Goal: Use online tool/utility

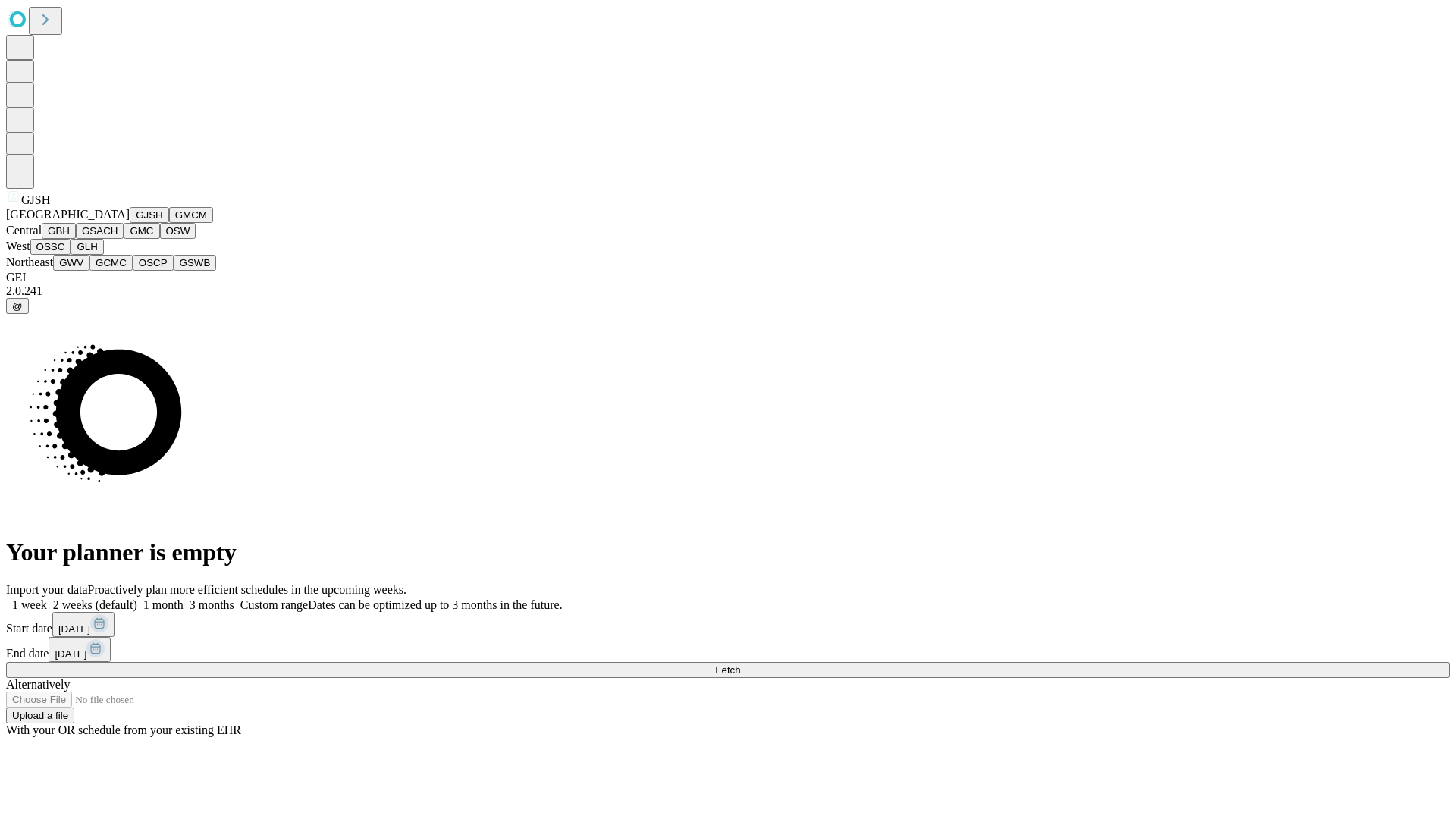
click at [130, 223] on button "GJSH" at bounding box center [149, 215] width 39 height 16
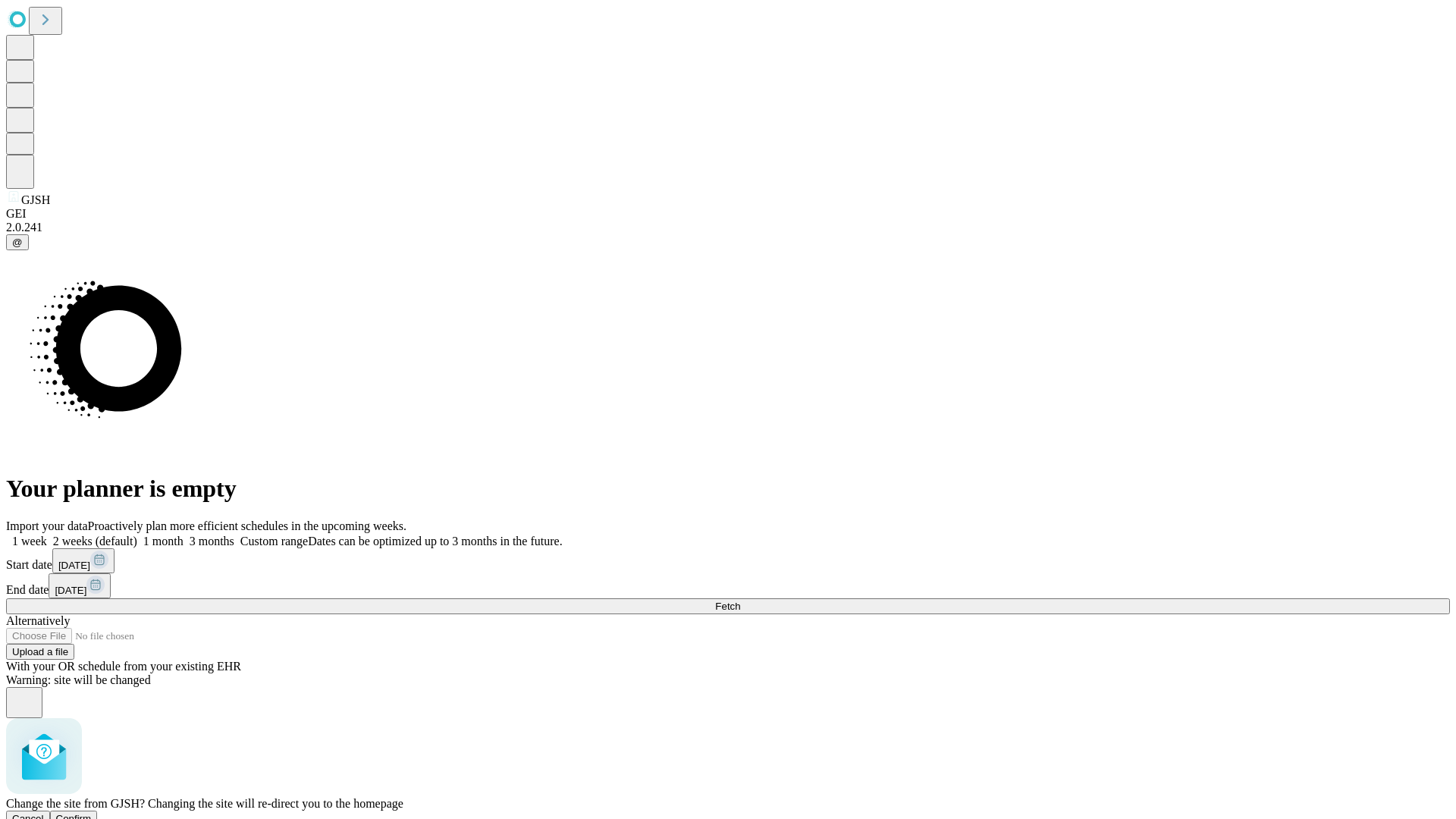
click at [92, 813] on span "Confirm" at bounding box center [73, 818] width 35 height 11
click at [184, 535] on label "1 month" at bounding box center [160, 541] width 46 height 13
click at [740, 601] on span "Fetch" at bounding box center [728, 606] width 25 height 11
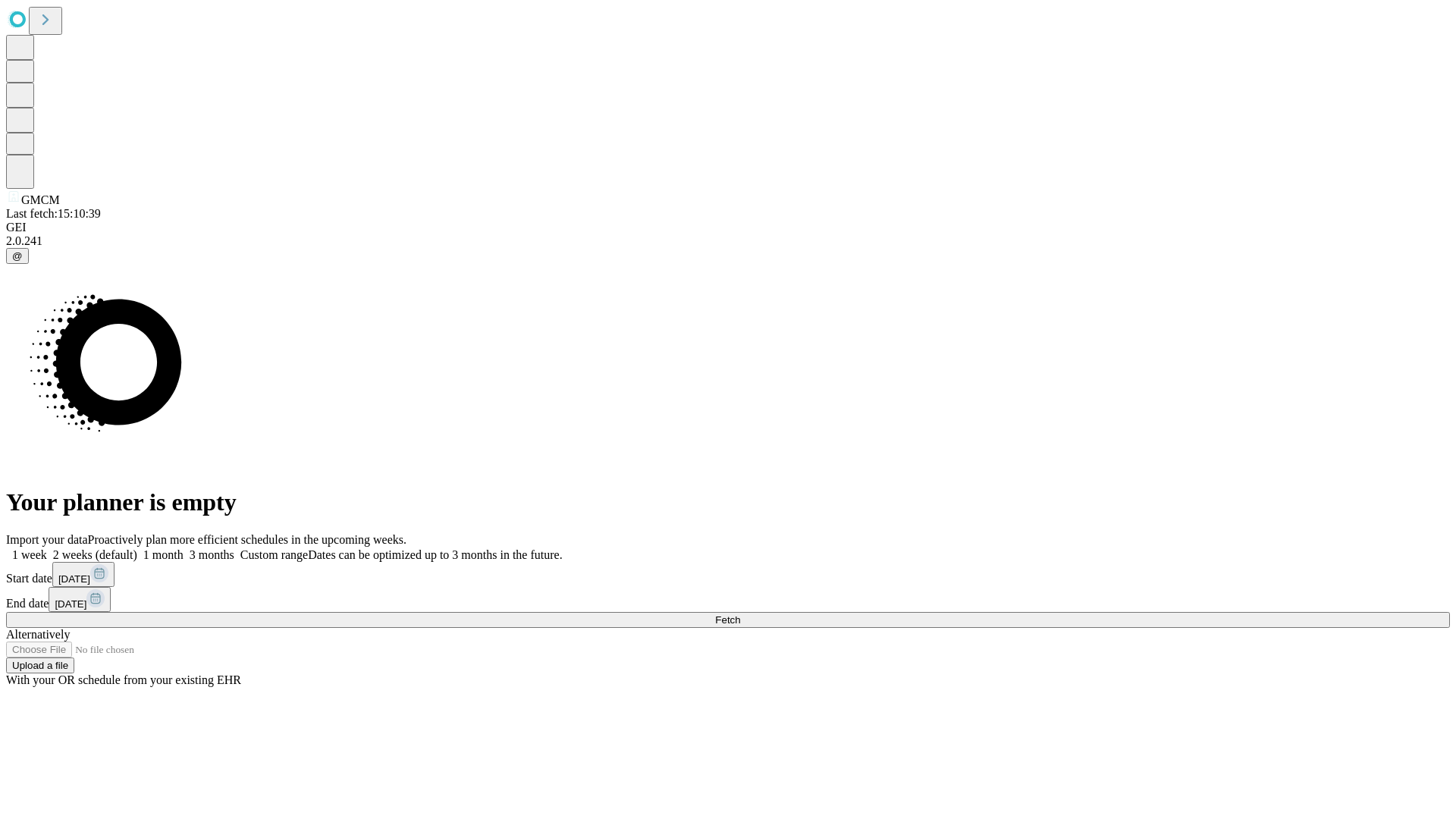
click at [184, 548] on label "1 month" at bounding box center [160, 554] width 46 height 13
click at [740, 614] on span "Fetch" at bounding box center [728, 620] width 25 height 11
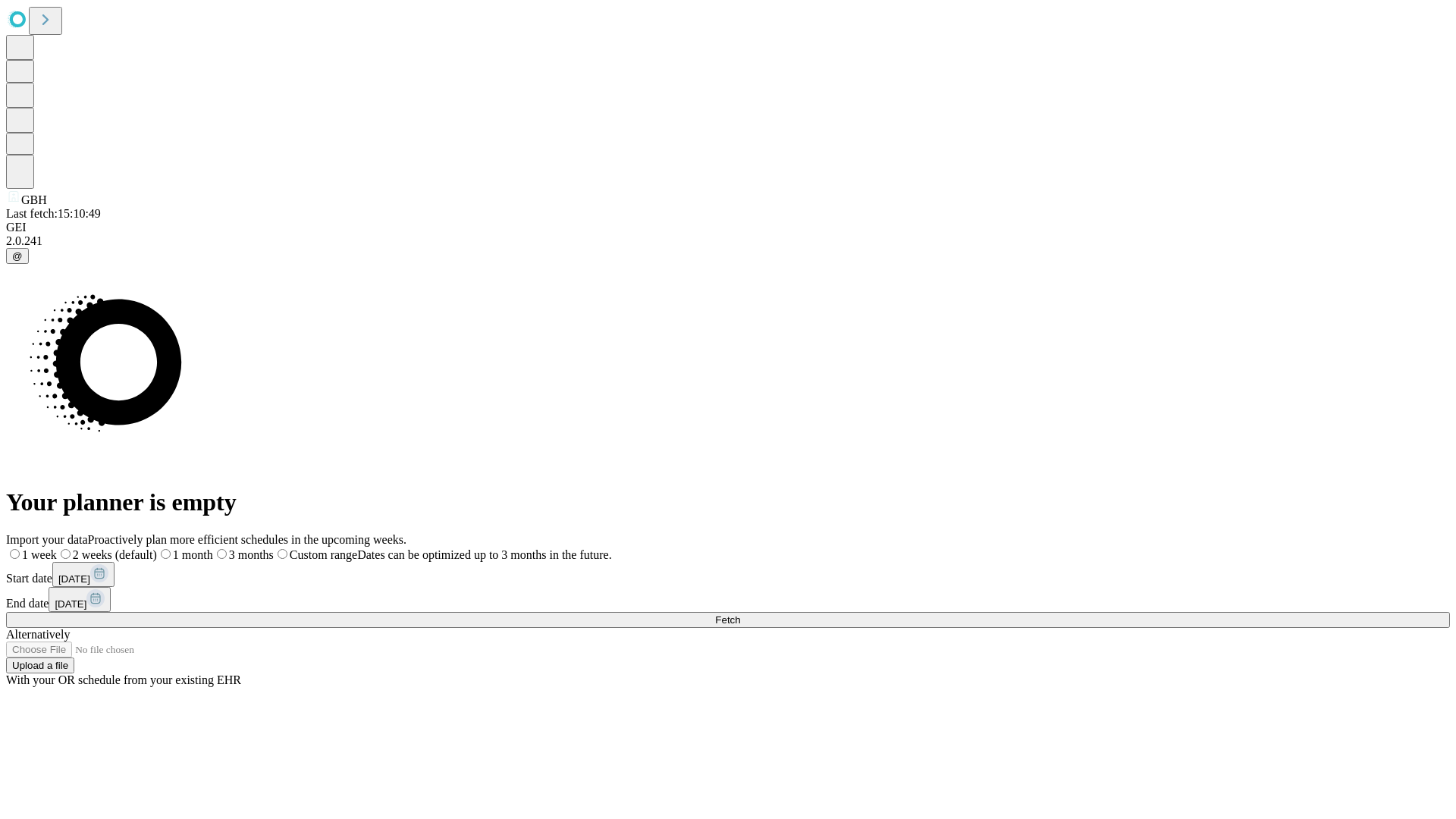
click at [213, 548] on label "1 month" at bounding box center [185, 554] width 56 height 13
click at [740, 614] on span "Fetch" at bounding box center [728, 620] width 25 height 11
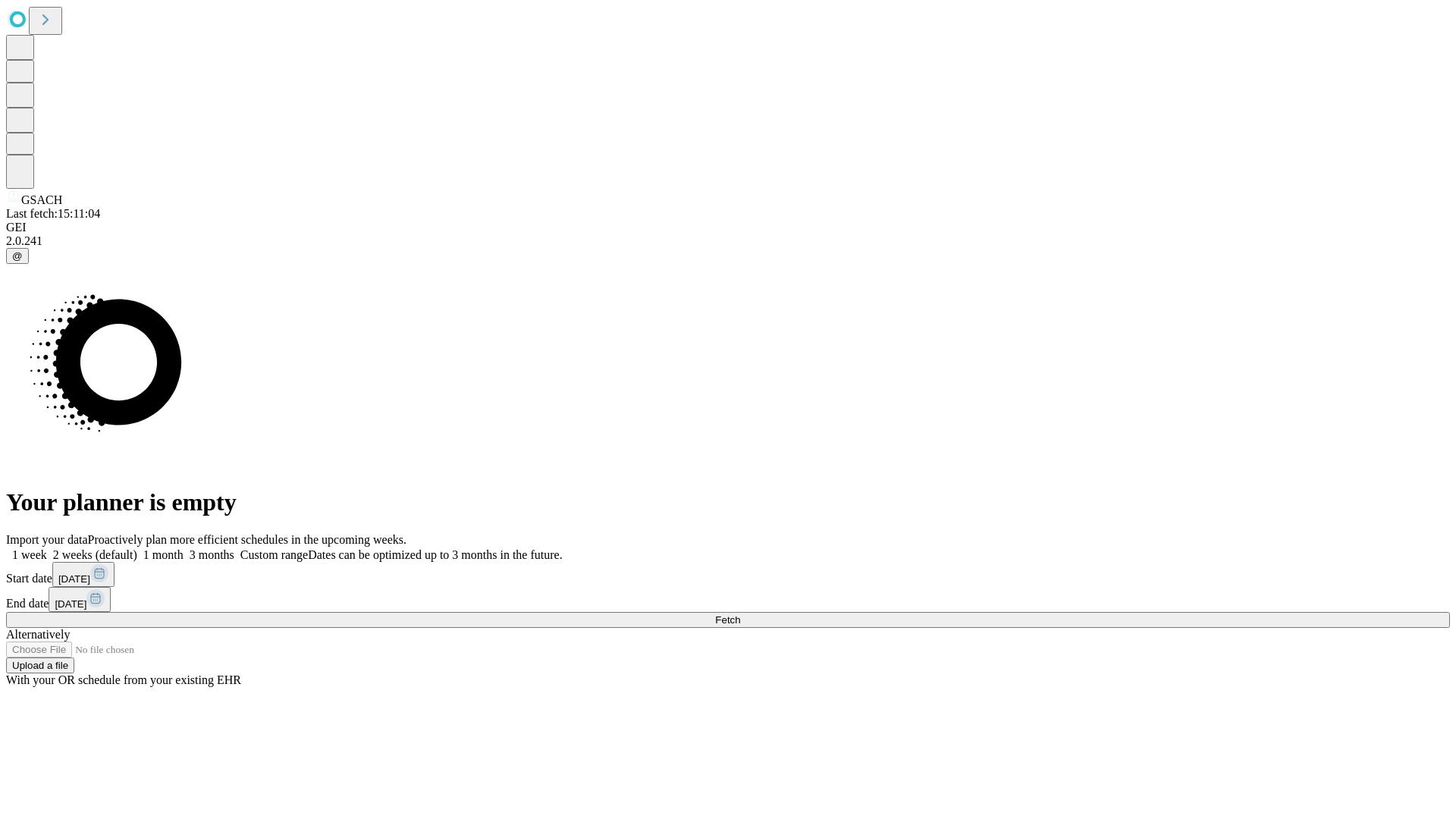
click at [184, 548] on label "1 month" at bounding box center [160, 554] width 46 height 13
click at [740, 614] on span "Fetch" at bounding box center [728, 620] width 25 height 11
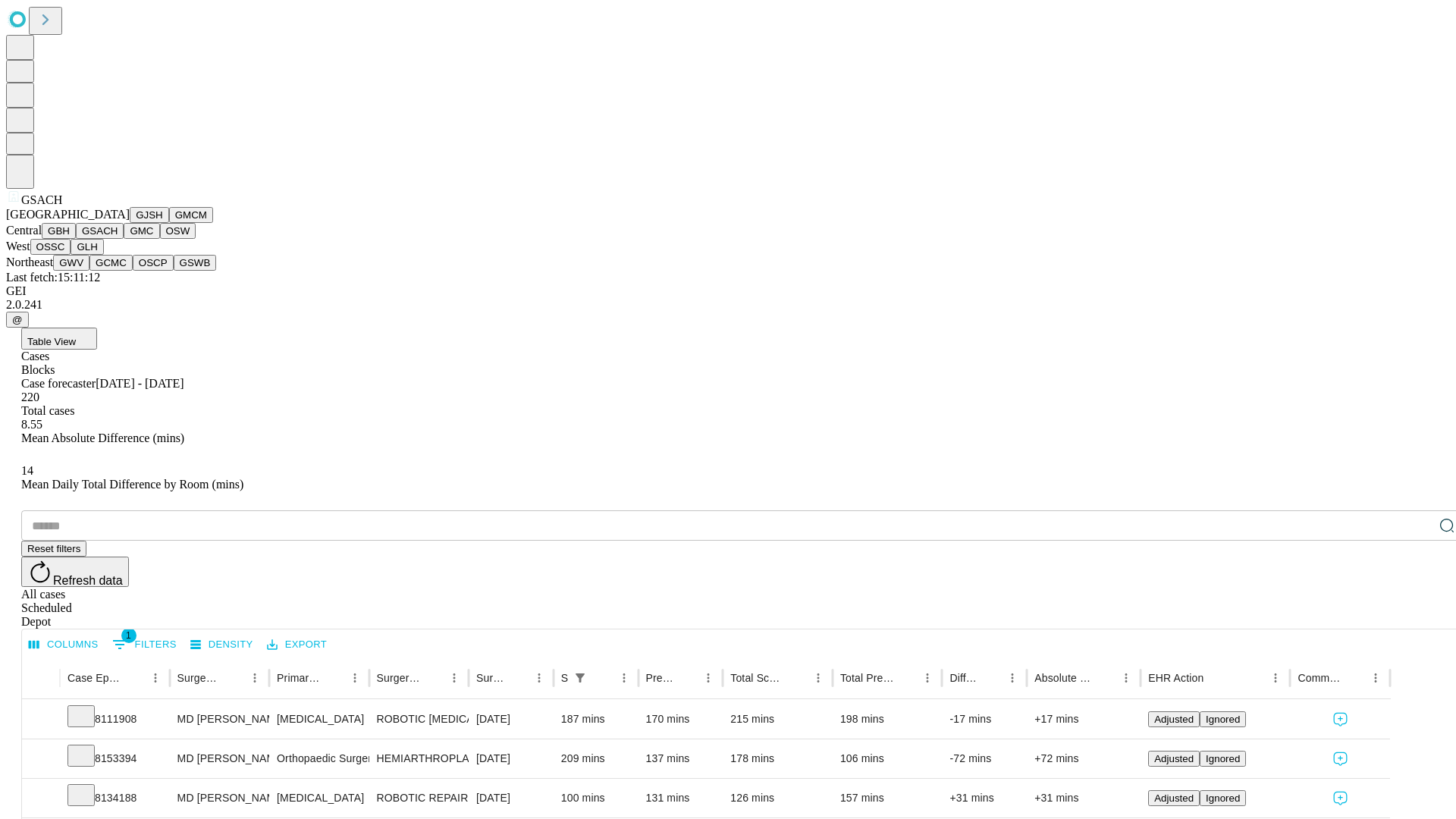
click at [123, 239] on button "GMC" at bounding box center [141, 231] width 35 height 16
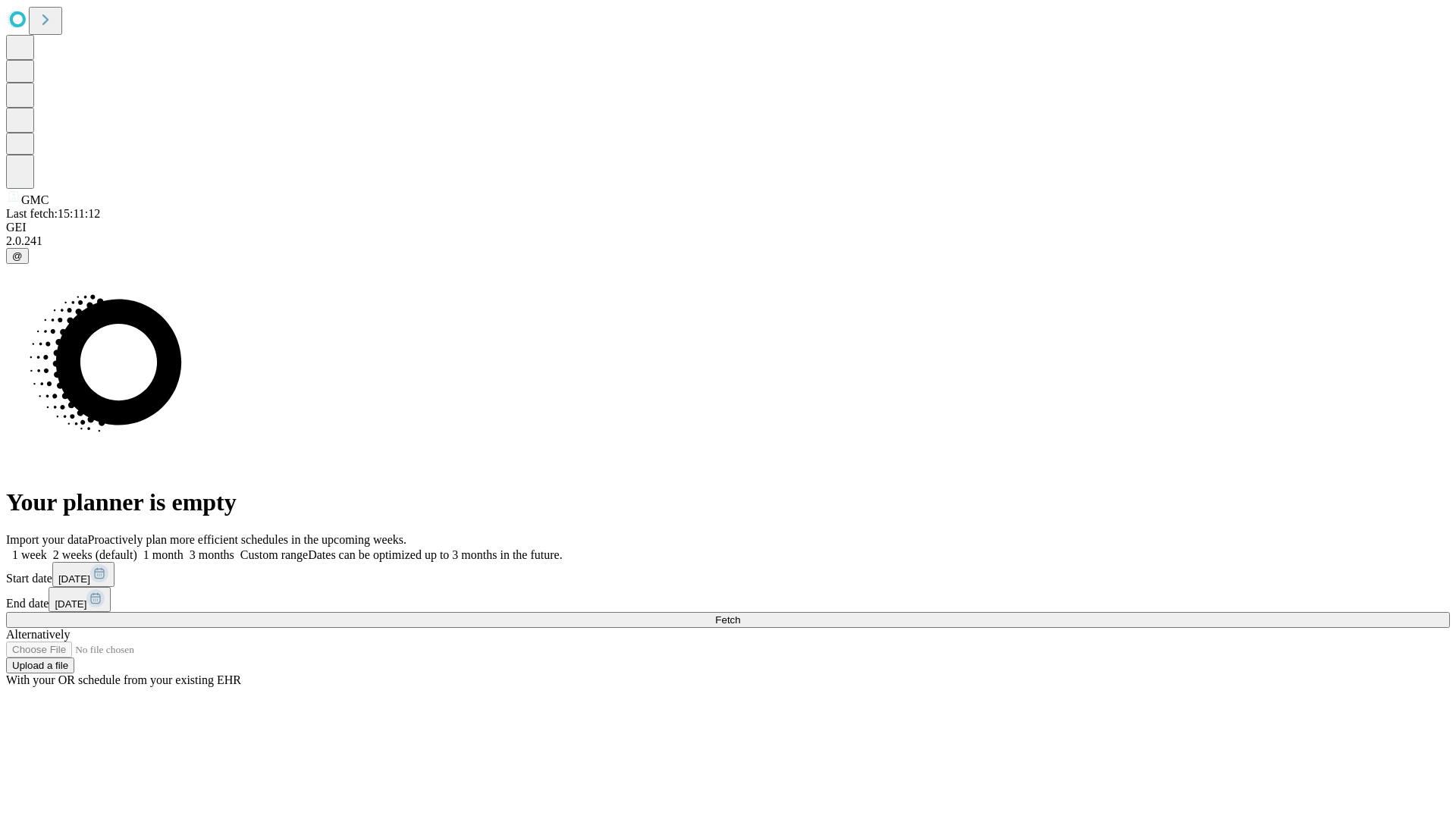
click at [184, 548] on label "1 month" at bounding box center [160, 554] width 46 height 13
click at [740, 614] on span "Fetch" at bounding box center [728, 620] width 25 height 11
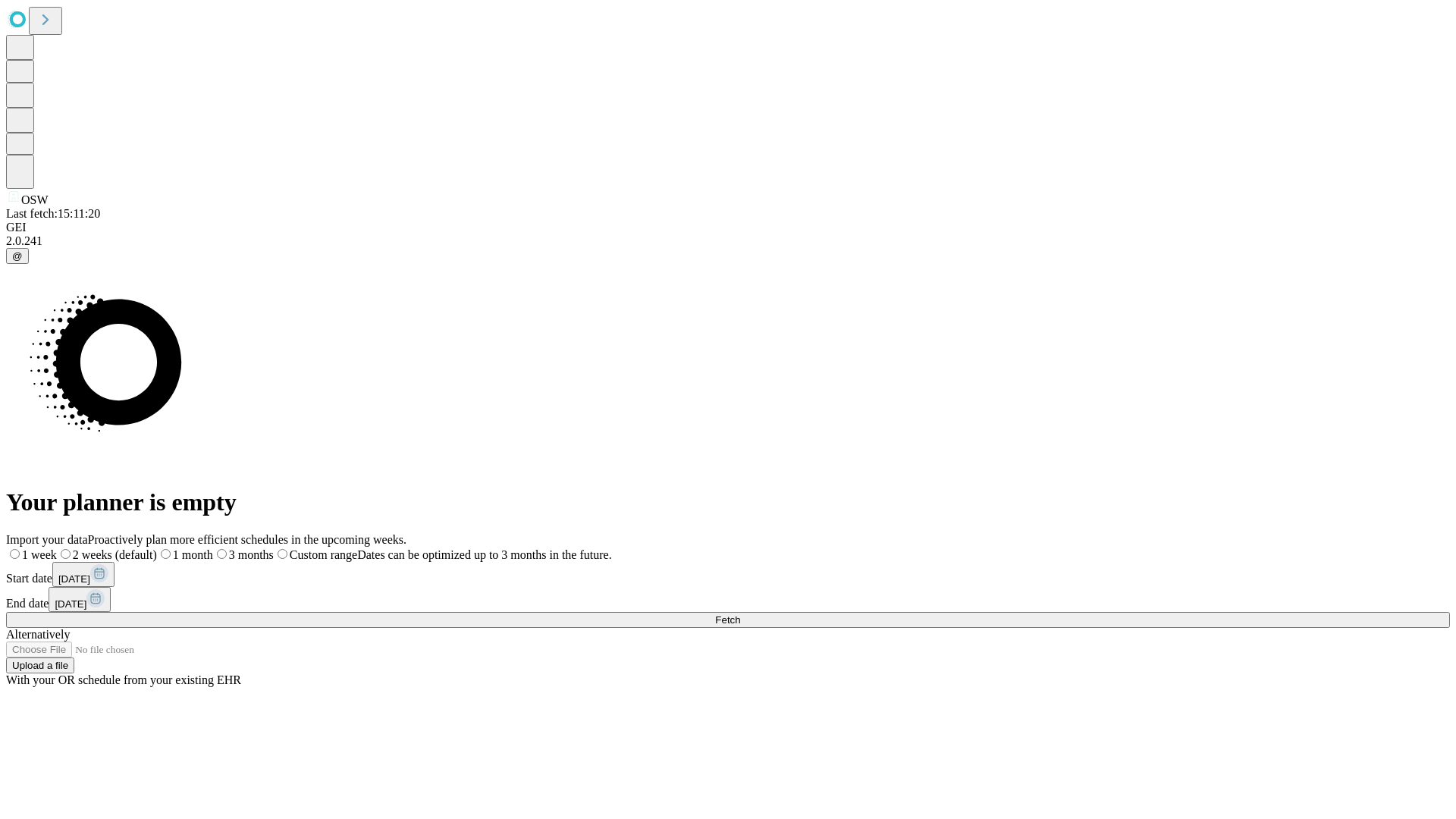
click at [213, 548] on label "1 month" at bounding box center [185, 554] width 56 height 13
click at [740, 614] on span "Fetch" at bounding box center [728, 620] width 25 height 11
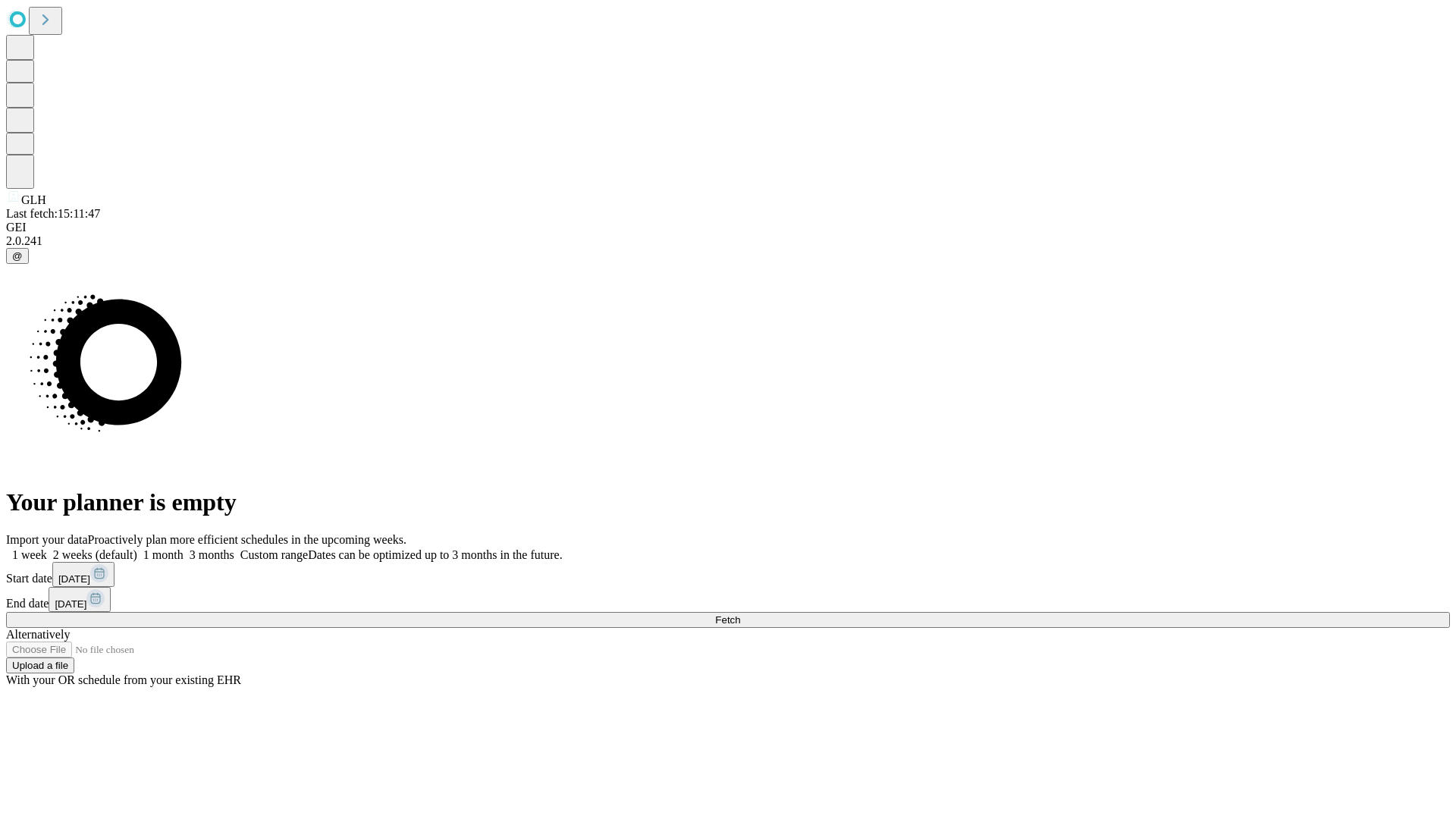
click at [184, 548] on label "1 month" at bounding box center [160, 554] width 46 height 13
click at [740, 614] on span "Fetch" at bounding box center [728, 620] width 25 height 11
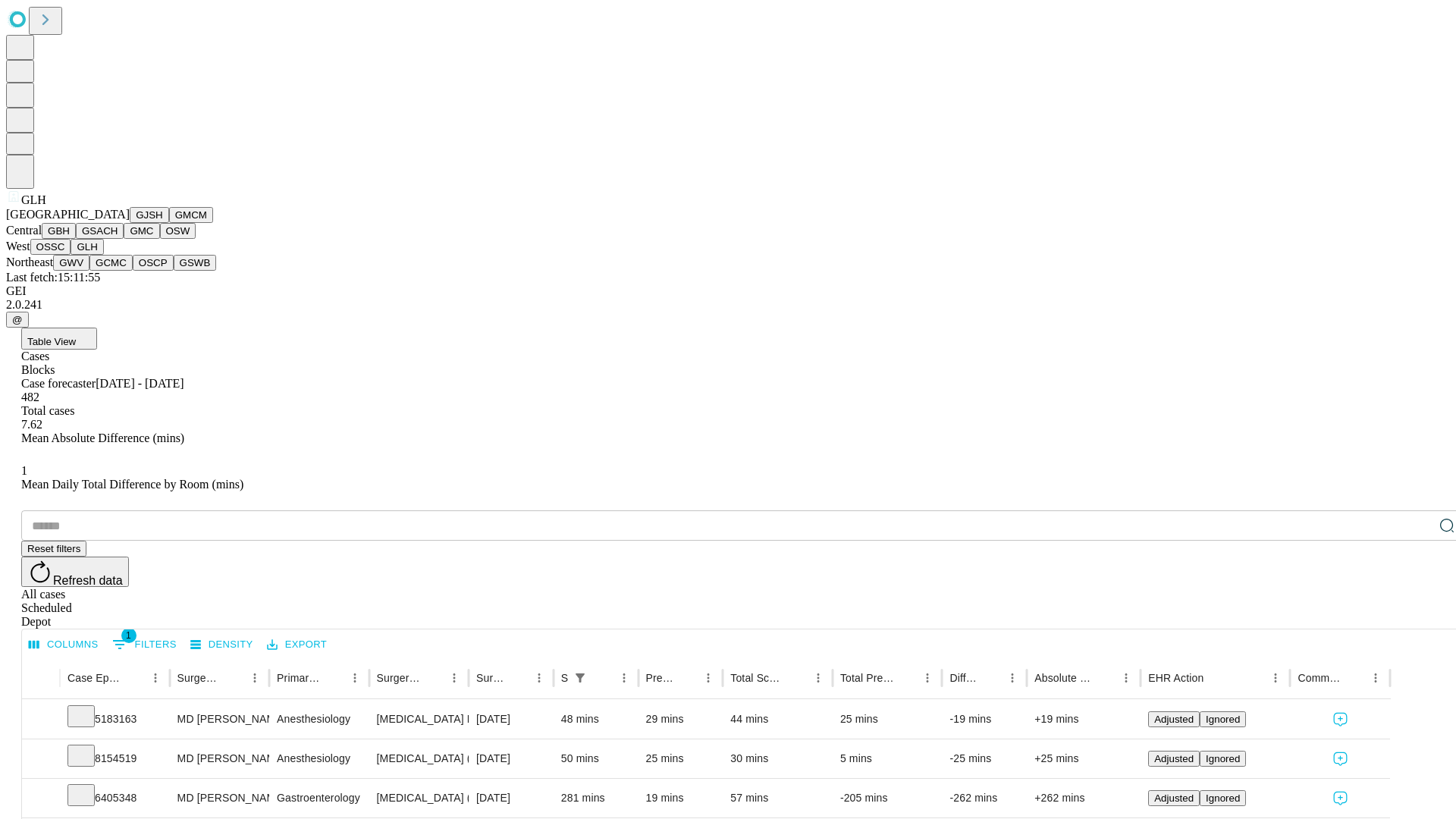
click at [90, 271] on button "GWV" at bounding box center [71, 262] width 36 height 16
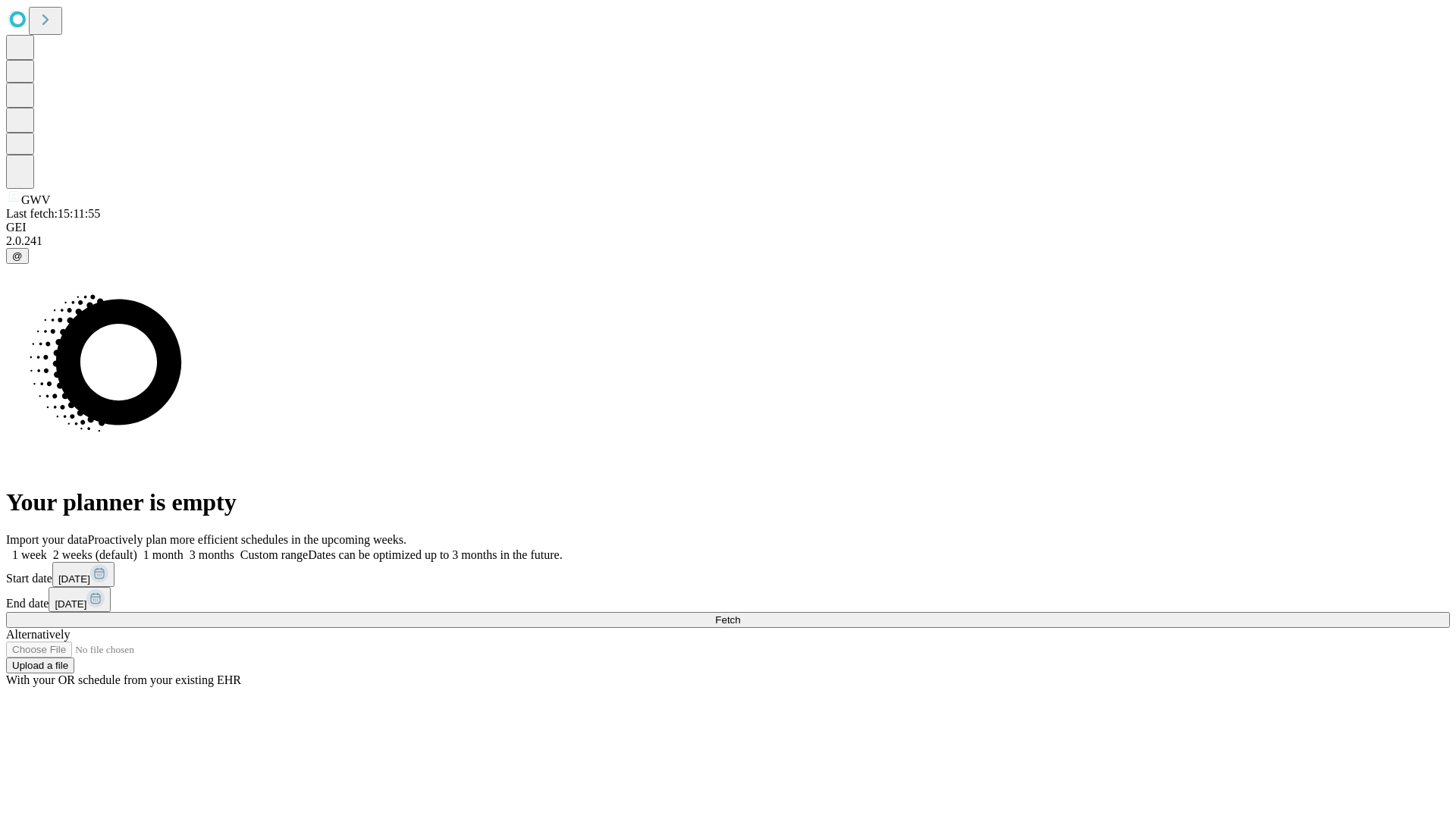
click at [184, 548] on label "1 month" at bounding box center [160, 554] width 46 height 13
click at [740, 614] on span "Fetch" at bounding box center [728, 620] width 25 height 11
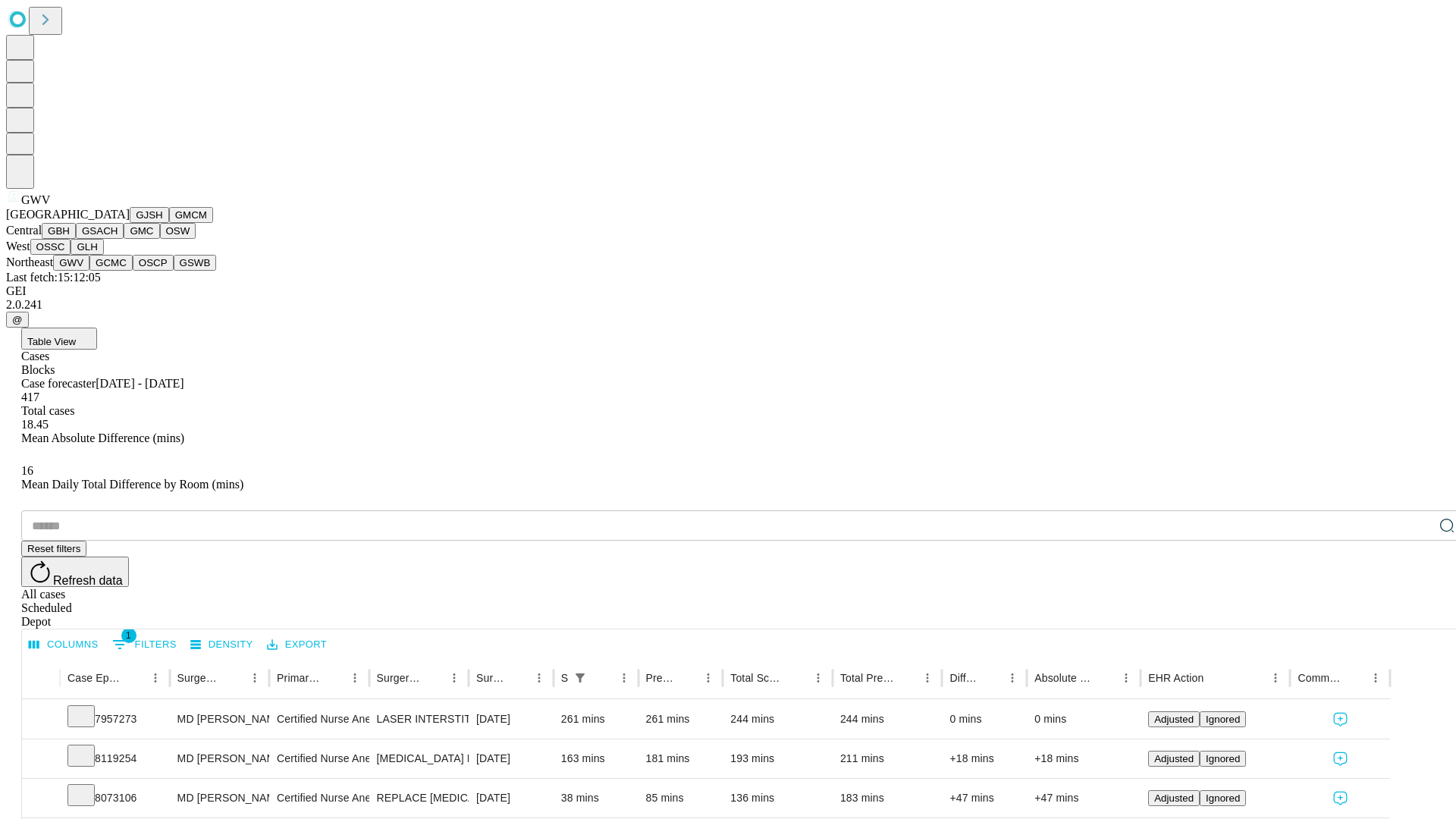
click at [118, 271] on button "GCMC" at bounding box center [111, 262] width 43 height 16
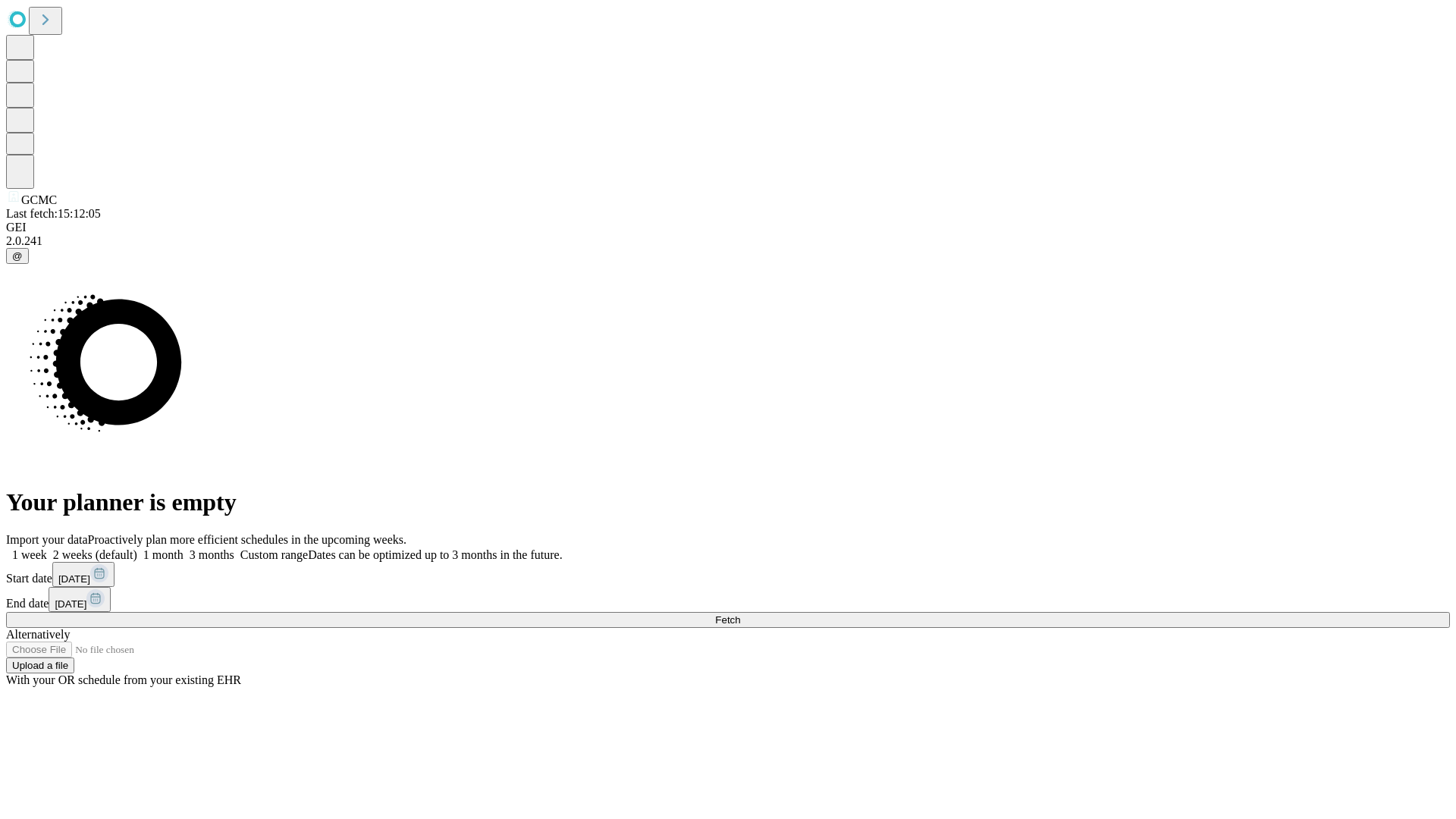
click at [184, 548] on label "1 month" at bounding box center [160, 554] width 46 height 13
click at [740, 614] on span "Fetch" at bounding box center [728, 620] width 25 height 11
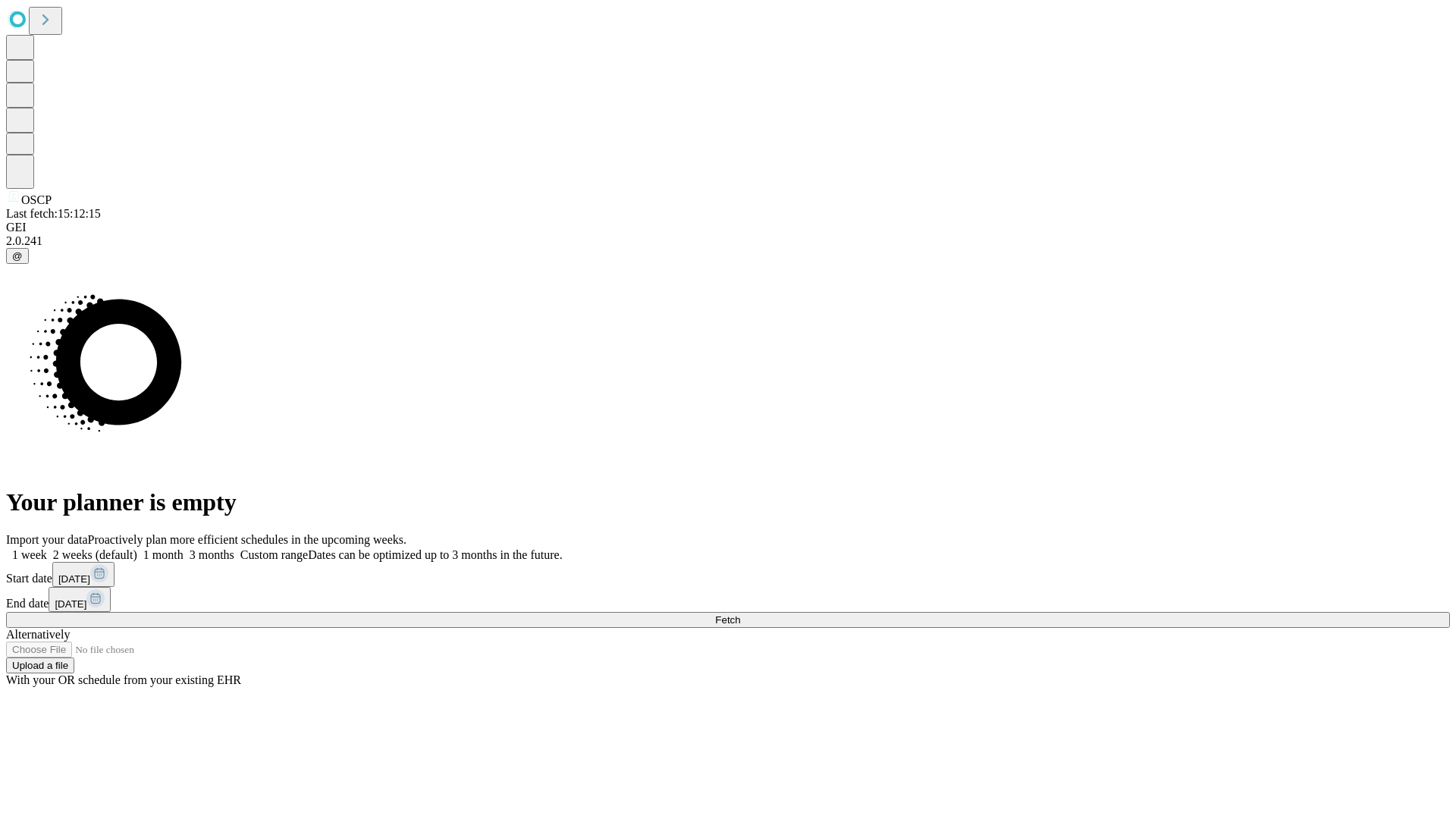
click at [184, 548] on label "1 month" at bounding box center [160, 554] width 46 height 13
click at [740, 614] on span "Fetch" at bounding box center [728, 620] width 25 height 11
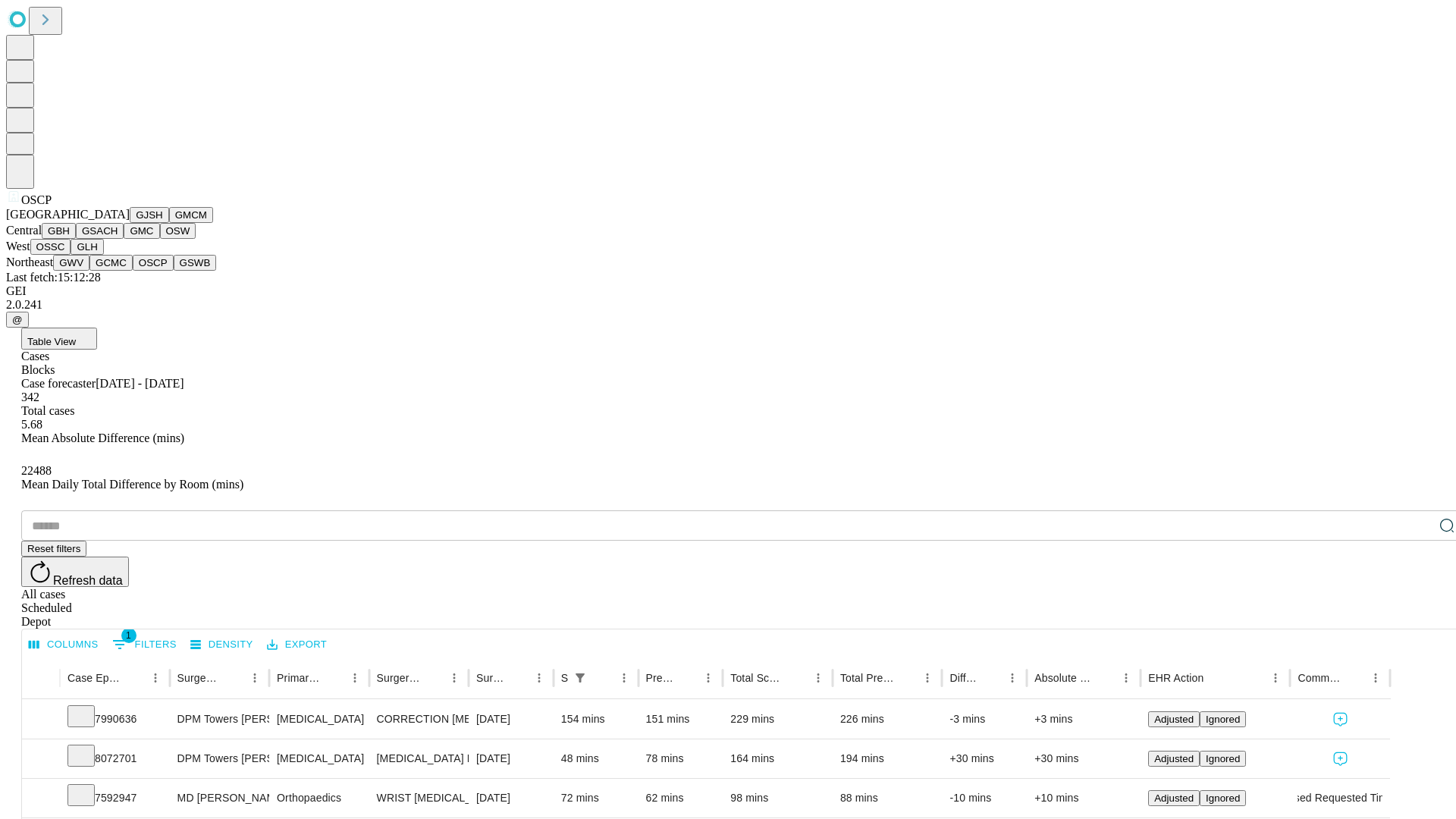
click at [174, 271] on button "GSWB" at bounding box center [195, 262] width 43 height 16
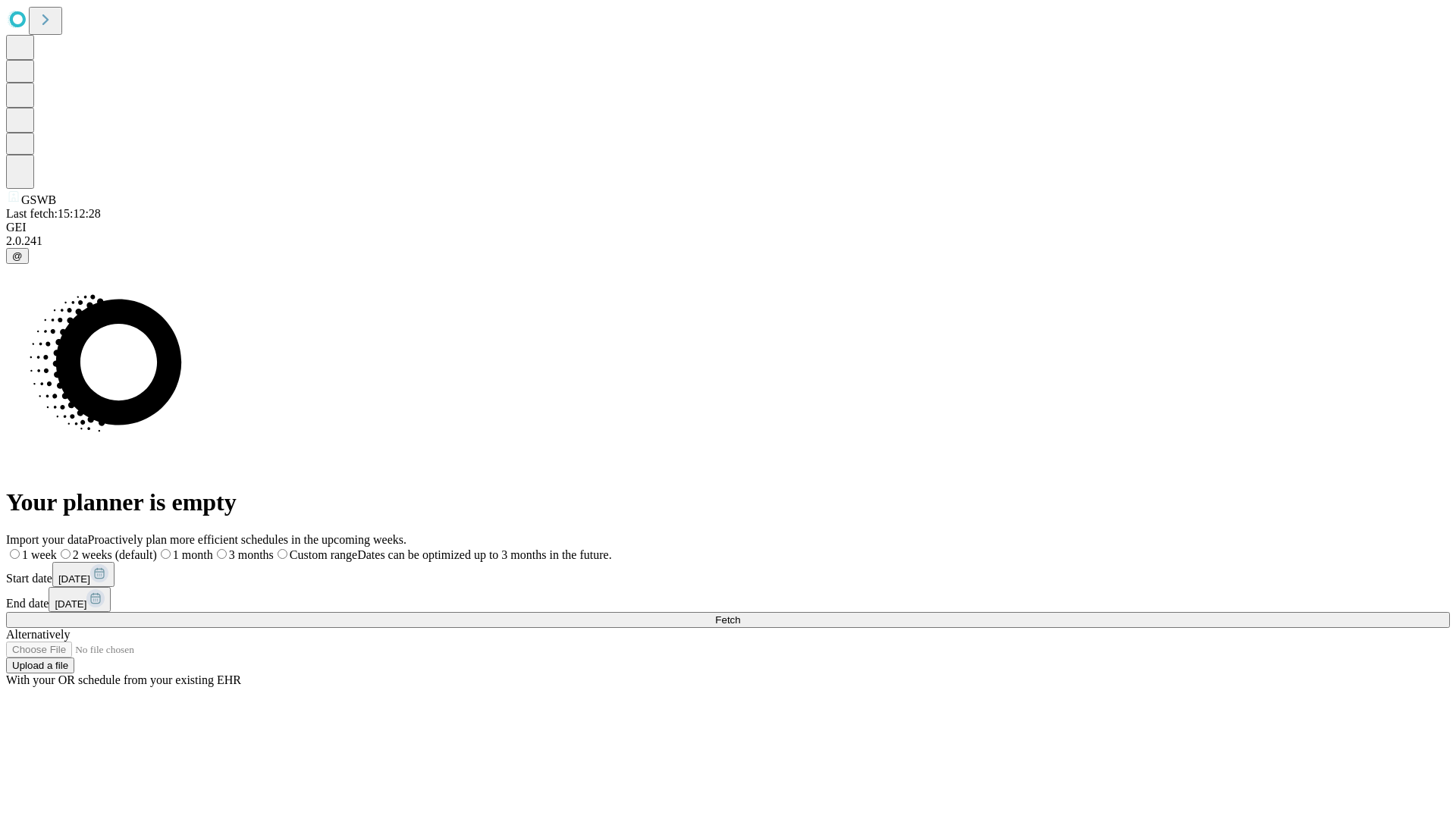
click at [213, 548] on label "1 month" at bounding box center [185, 554] width 56 height 13
click at [740, 614] on span "Fetch" at bounding box center [728, 620] width 25 height 11
